Goal: Information Seeking & Learning: Check status

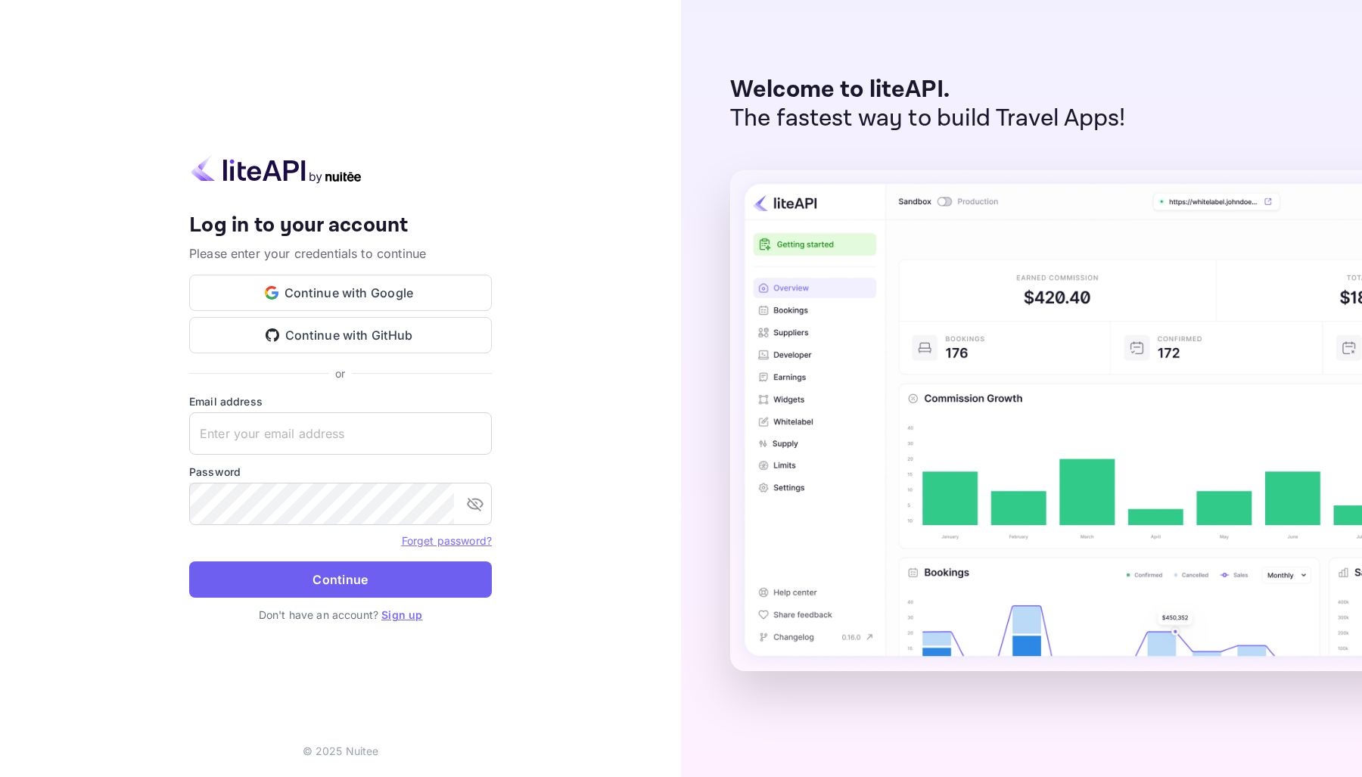
type input "[EMAIL_ADDRESS][DOMAIN_NAME]"
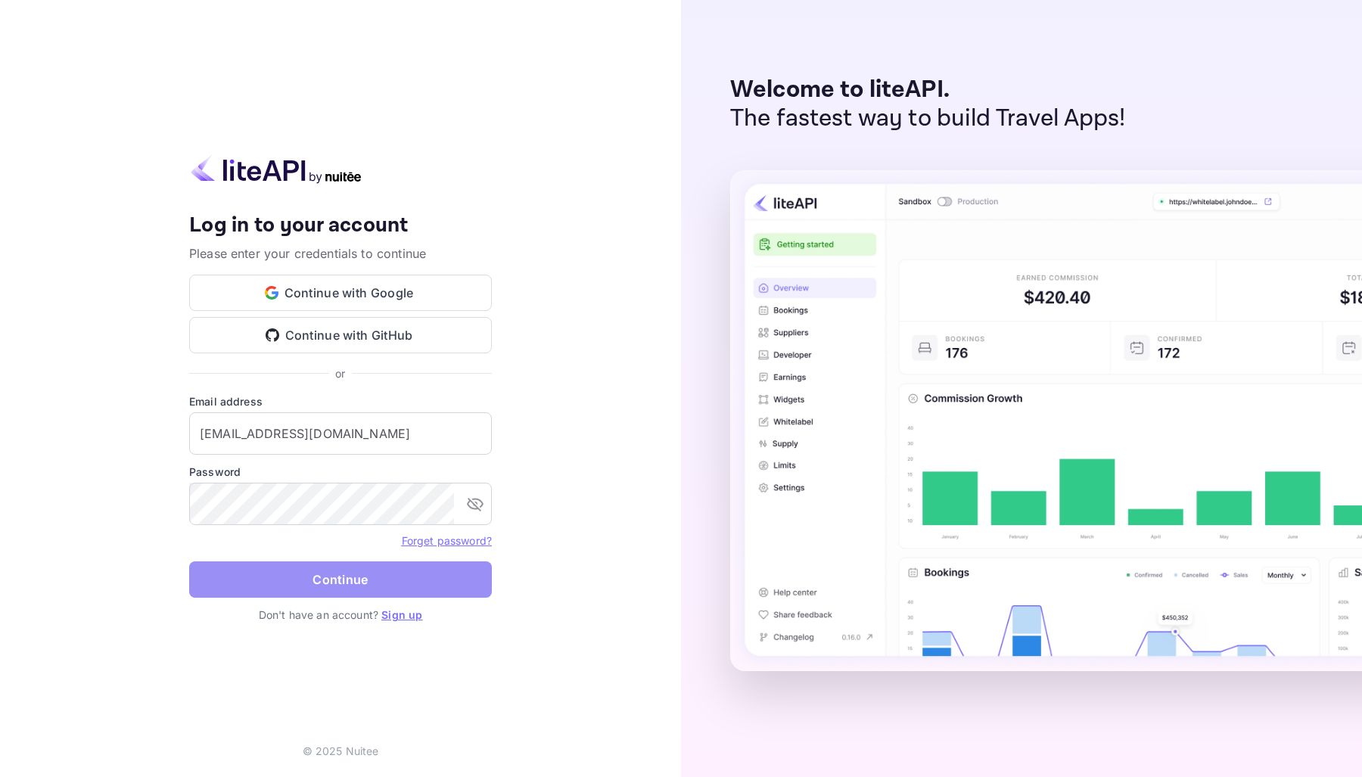
click at [347, 584] on button "Continue" at bounding box center [340, 580] width 303 height 36
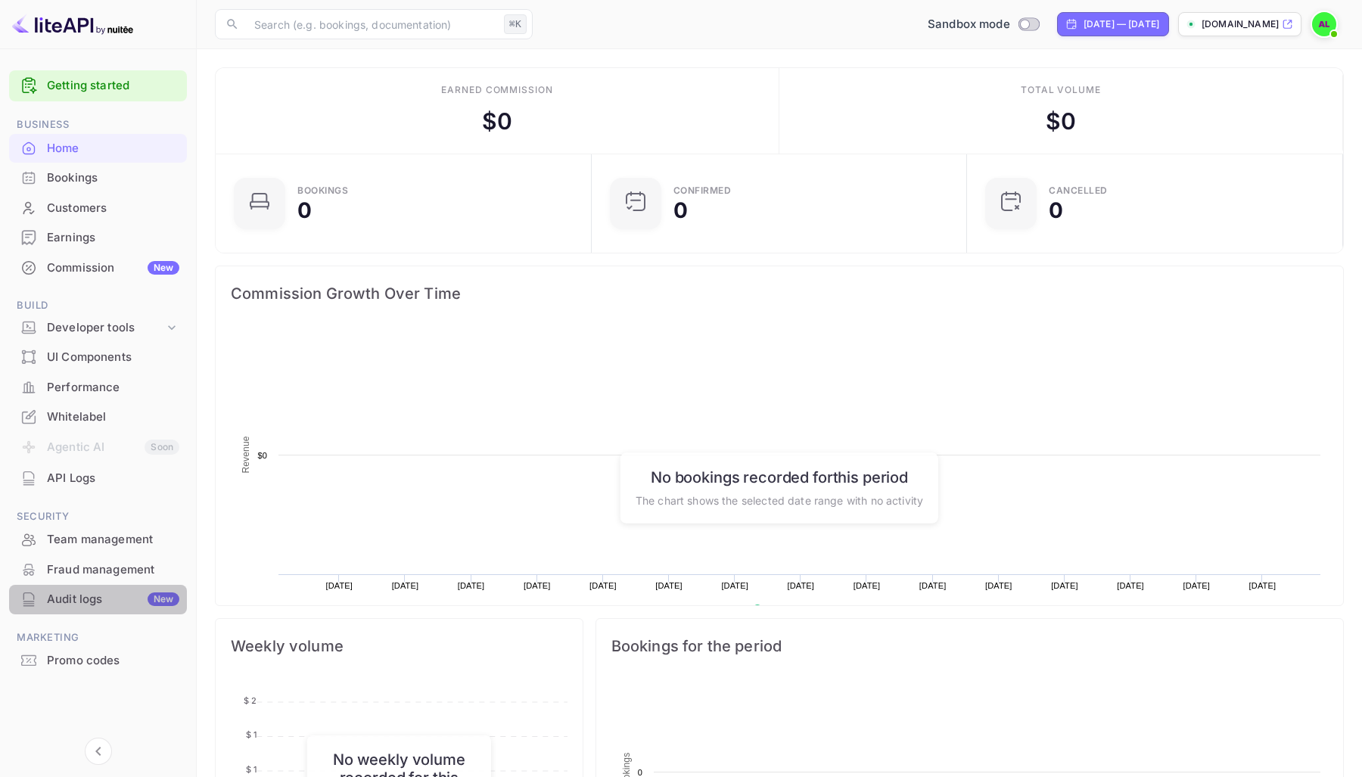
click at [122, 596] on div "Audit logs New" at bounding box center [113, 599] width 132 height 17
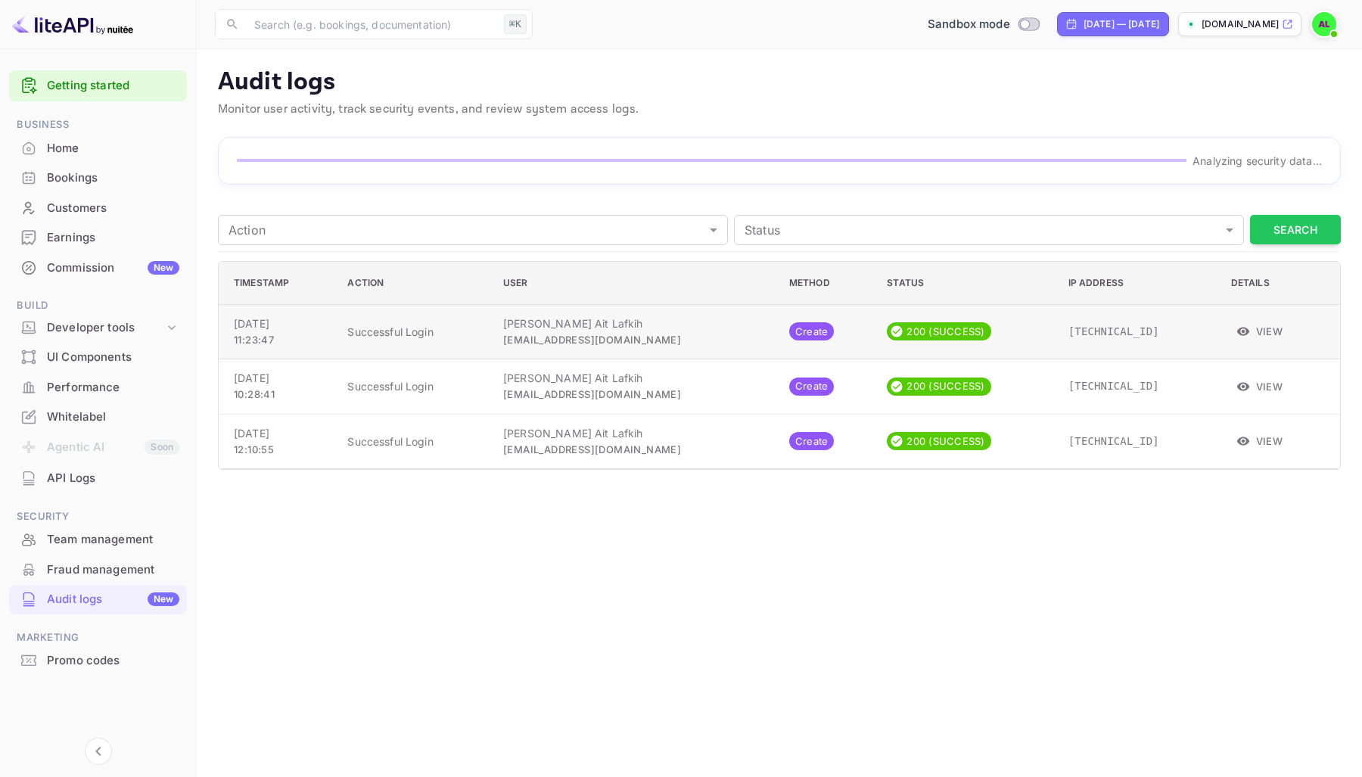
click at [870, 339] on div "Audit logs Monitor user activity, track security events, and review system acce…" at bounding box center [779, 268] width 1129 height 403
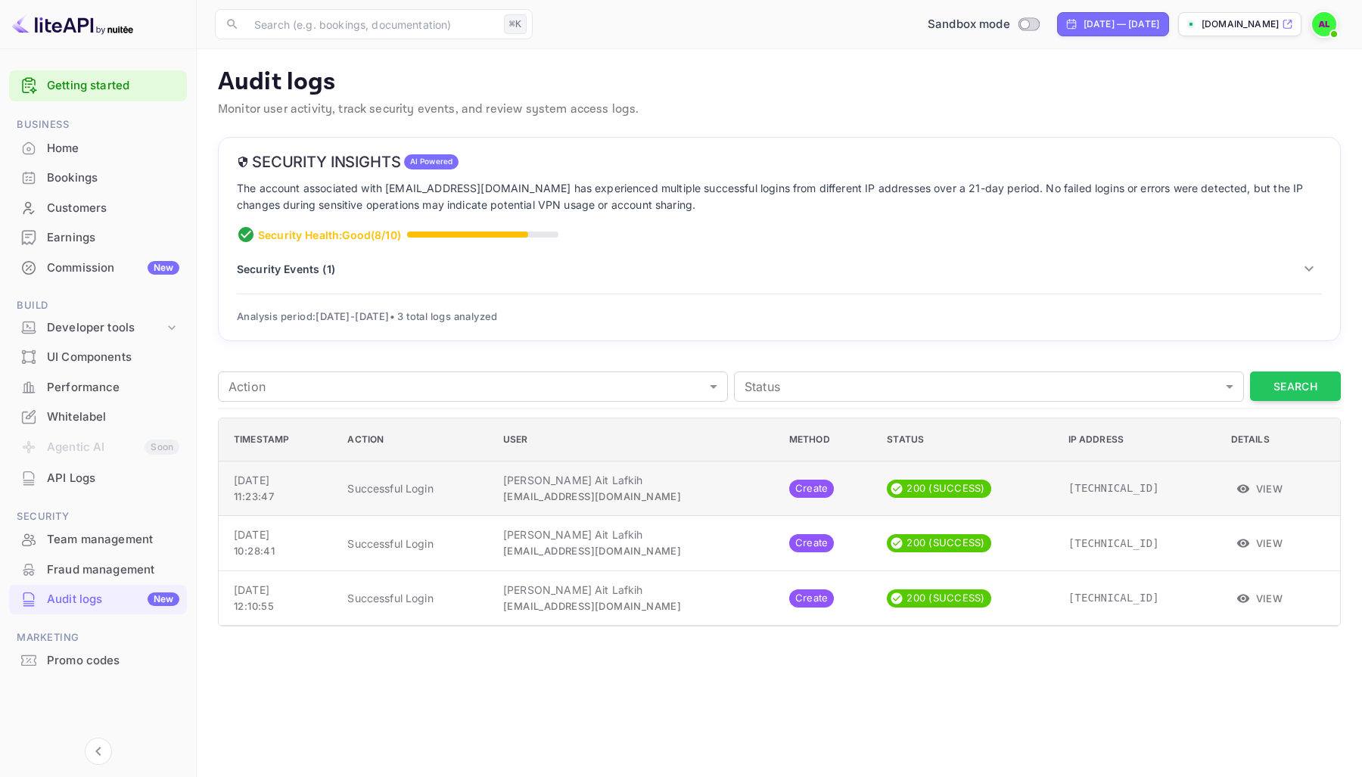
click at [1256, 484] on button "View" at bounding box center [1260, 489] width 58 height 23
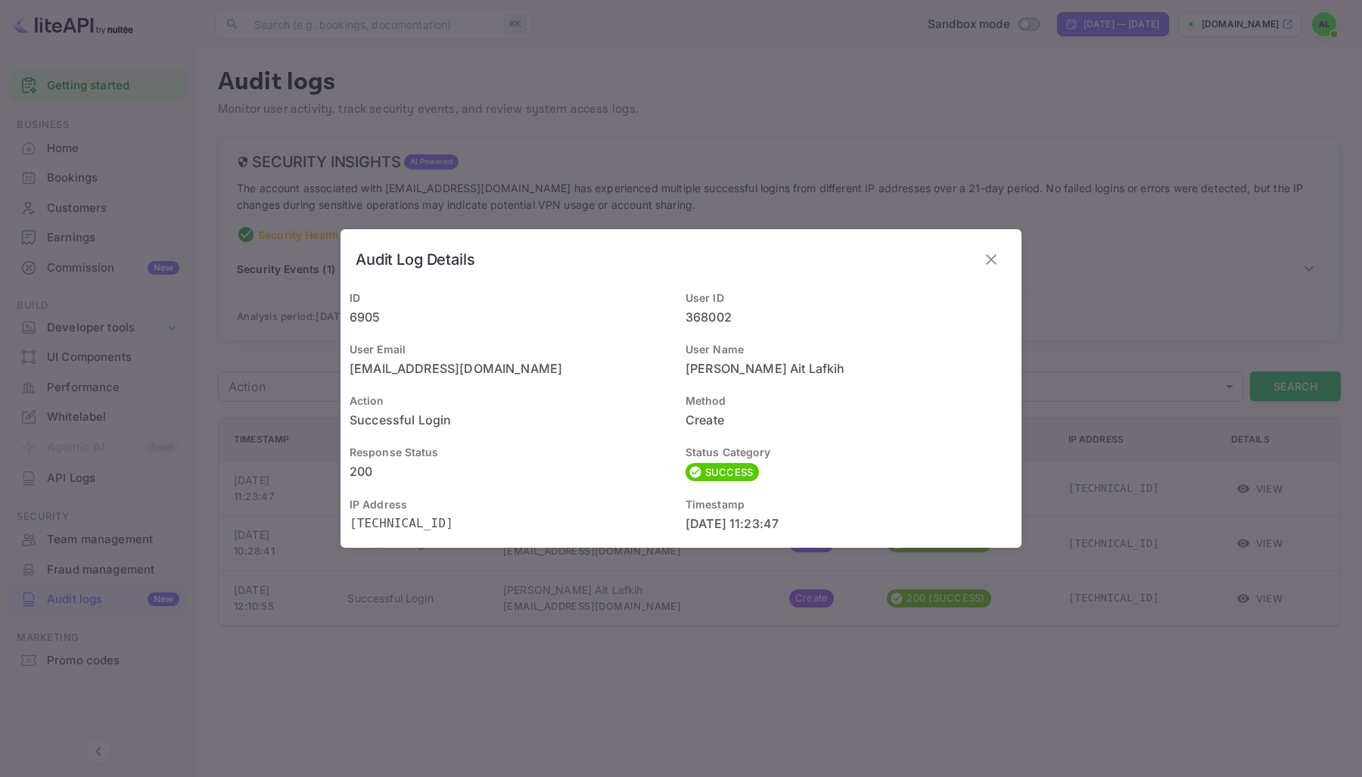
click at [998, 248] on button "button" at bounding box center [991, 259] width 30 height 30
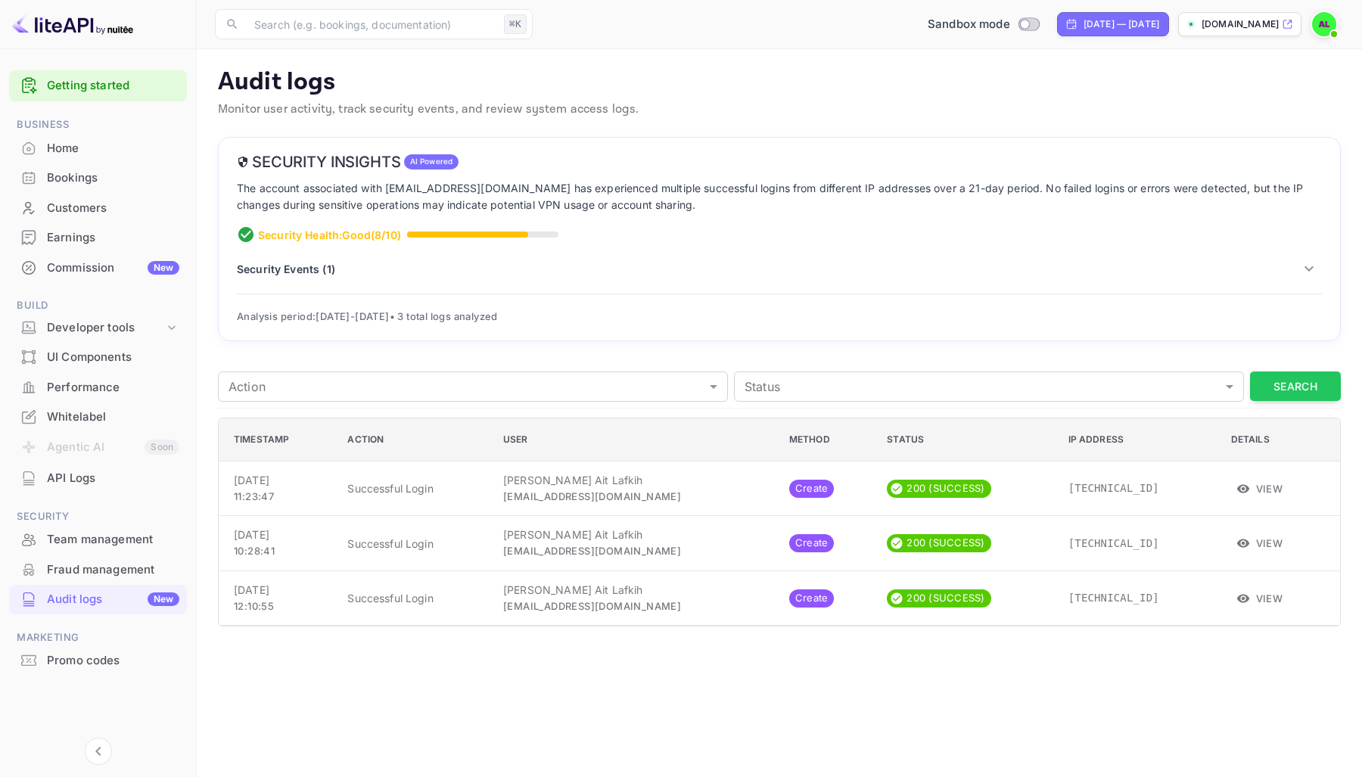
click at [1291, 403] on div "Action ​ Action Status ​ Status Search" at bounding box center [779, 387] width 1123 height 43
click at [1291, 397] on button "Search" at bounding box center [1295, 387] width 91 height 30
